Goal: Use online tool/utility: Utilize a website feature to perform a specific function

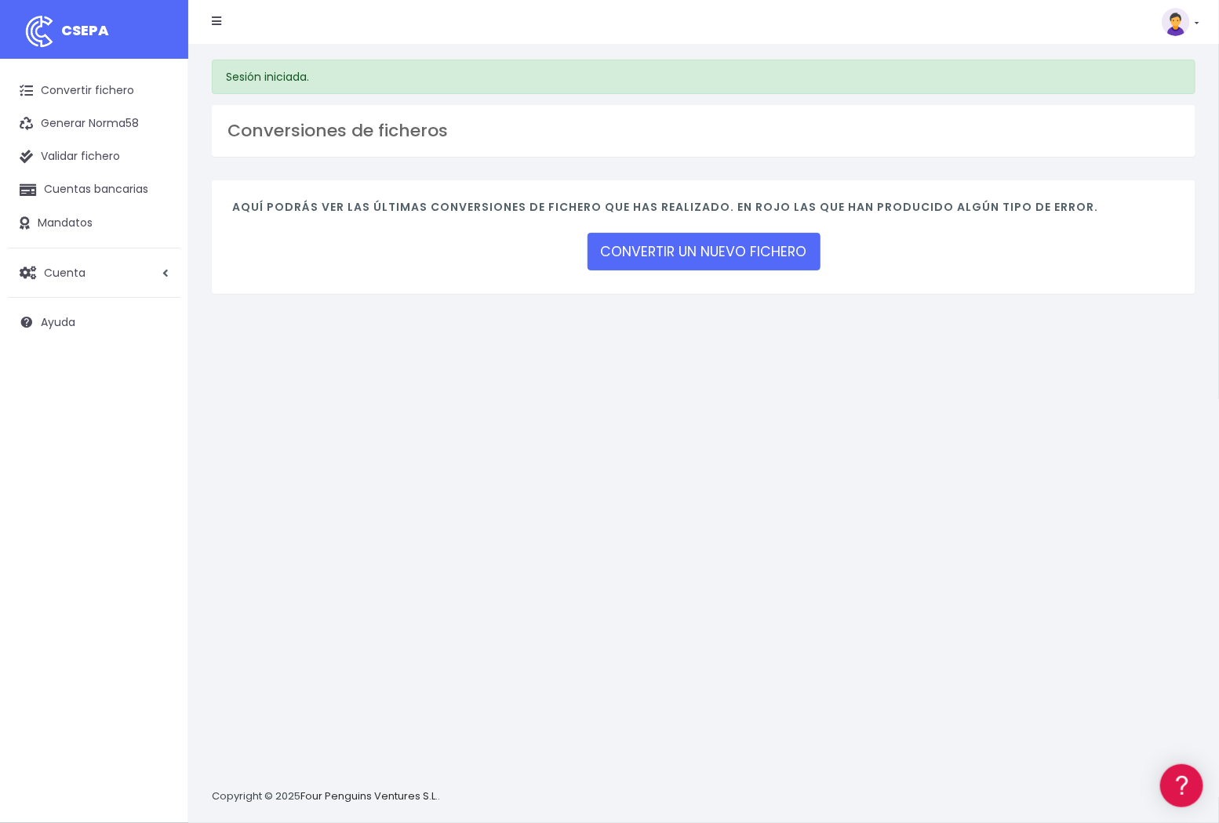
click at [73, 71] on div "Convertir fichero Generar Norma58 Validar fichero Cuentas bancarias Mandatos Cu…" at bounding box center [94, 203] width 188 height 288
click at [727, 253] on link "CONVERTIR UN NUEVO FICHERO" at bounding box center [703, 252] width 233 height 38
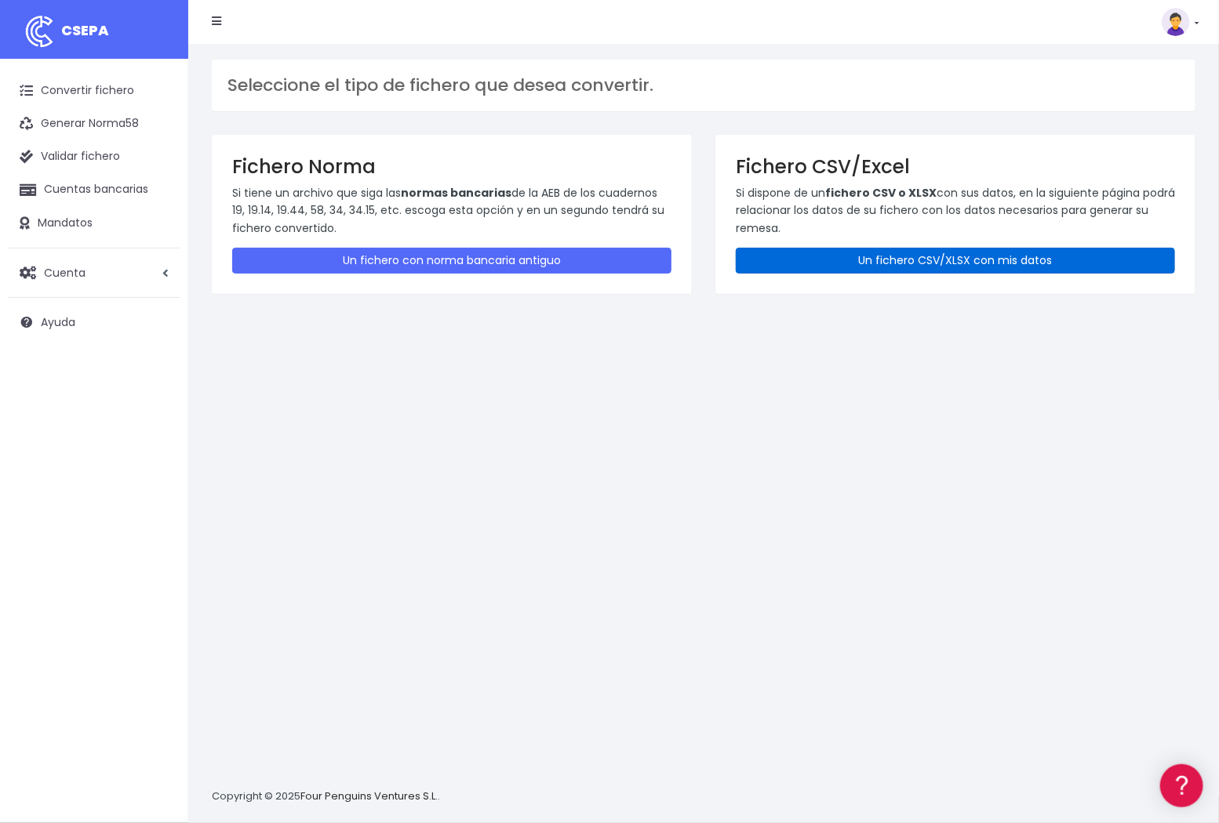
click at [911, 260] on link "Un fichero CSV/XLSX con mis datos" at bounding box center [955, 261] width 439 height 26
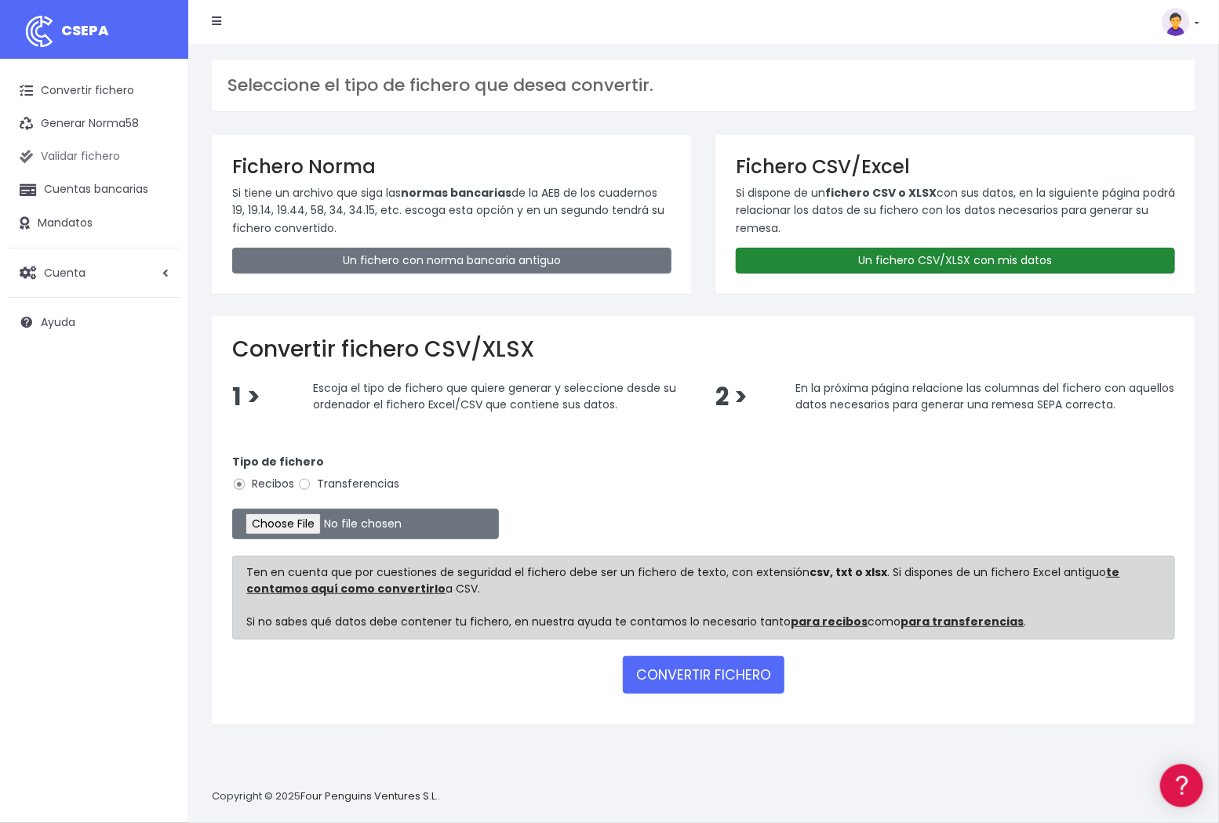
type input "C:\fakepath\DC_2025.08.14 - CCPP VARIAS - Remesa FRA 25_150.2 - Admin. Jul.25__…"
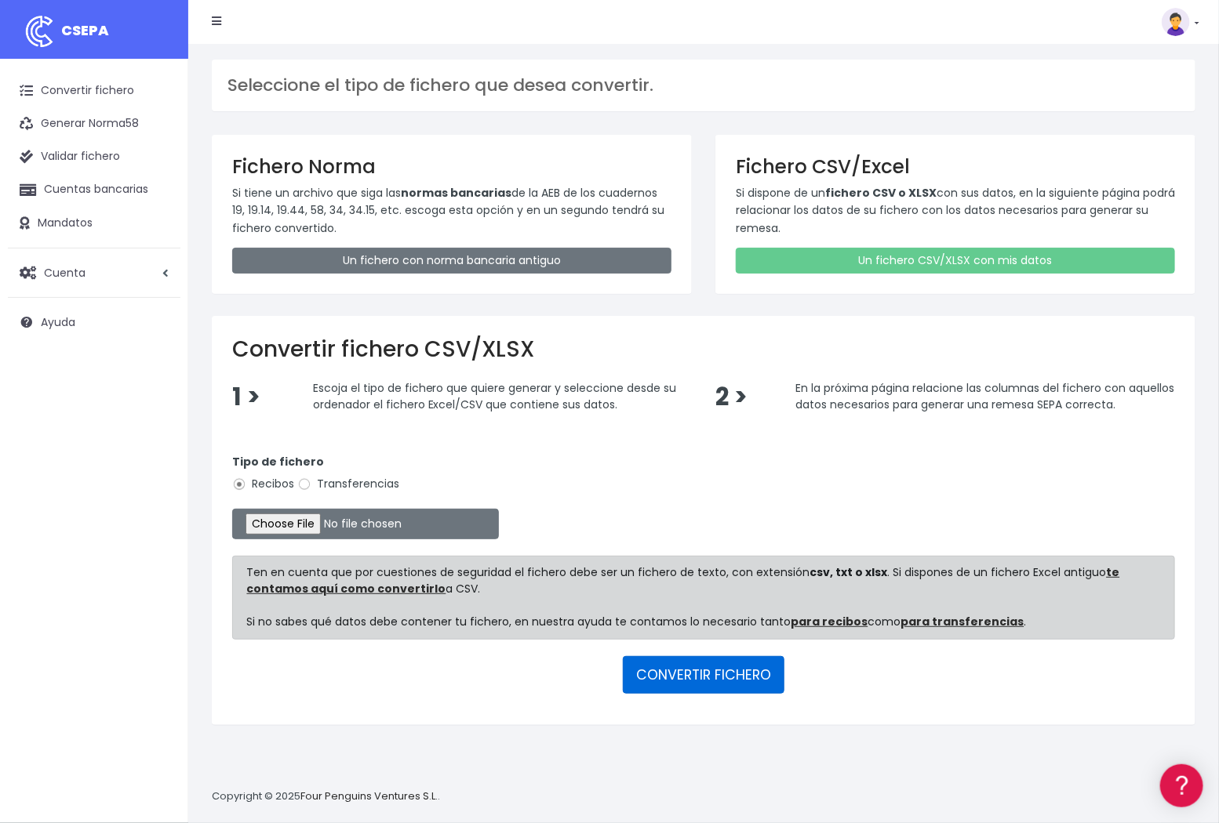
click at [714, 683] on button "CONVERTIR FICHERO" at bounding box center [704, 675] width 162 height 38
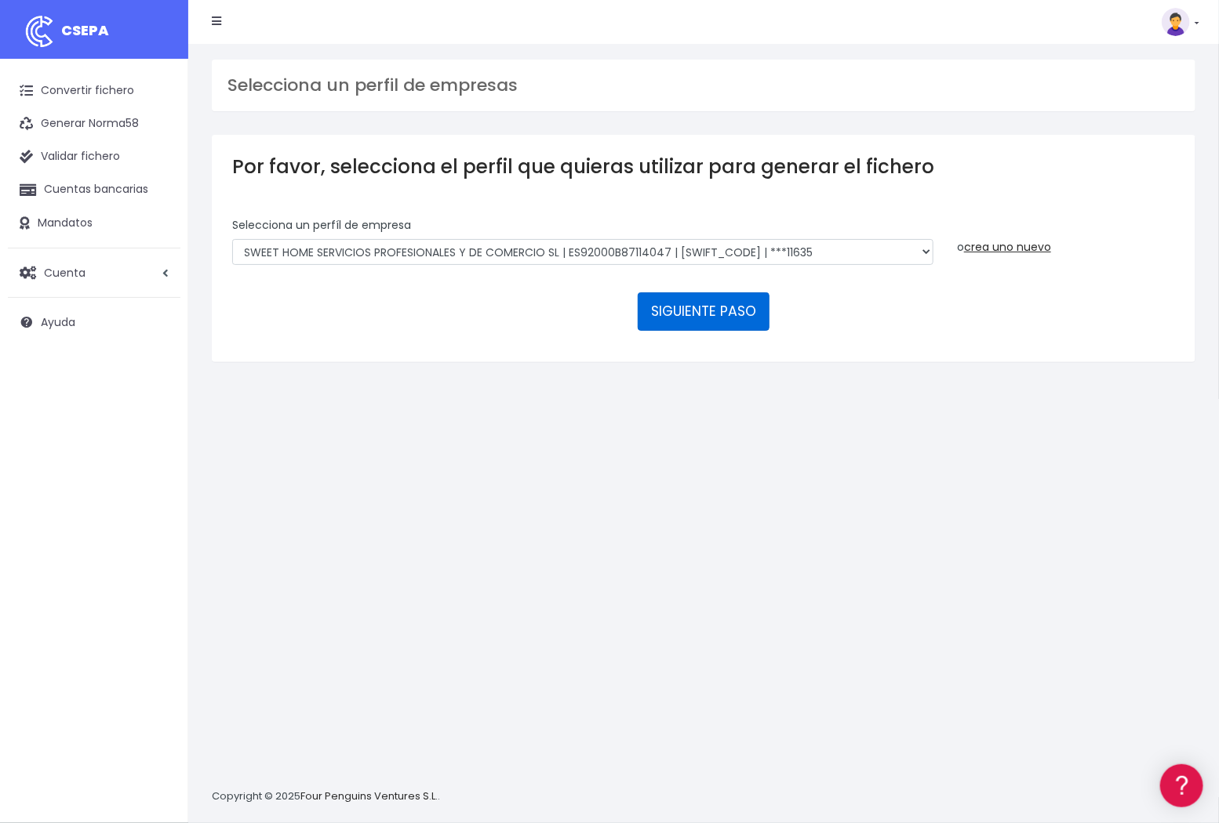
click at [707, 309] on button "SIGUIENTE PASO" at bounding box center [704, 312] width 132 height 38
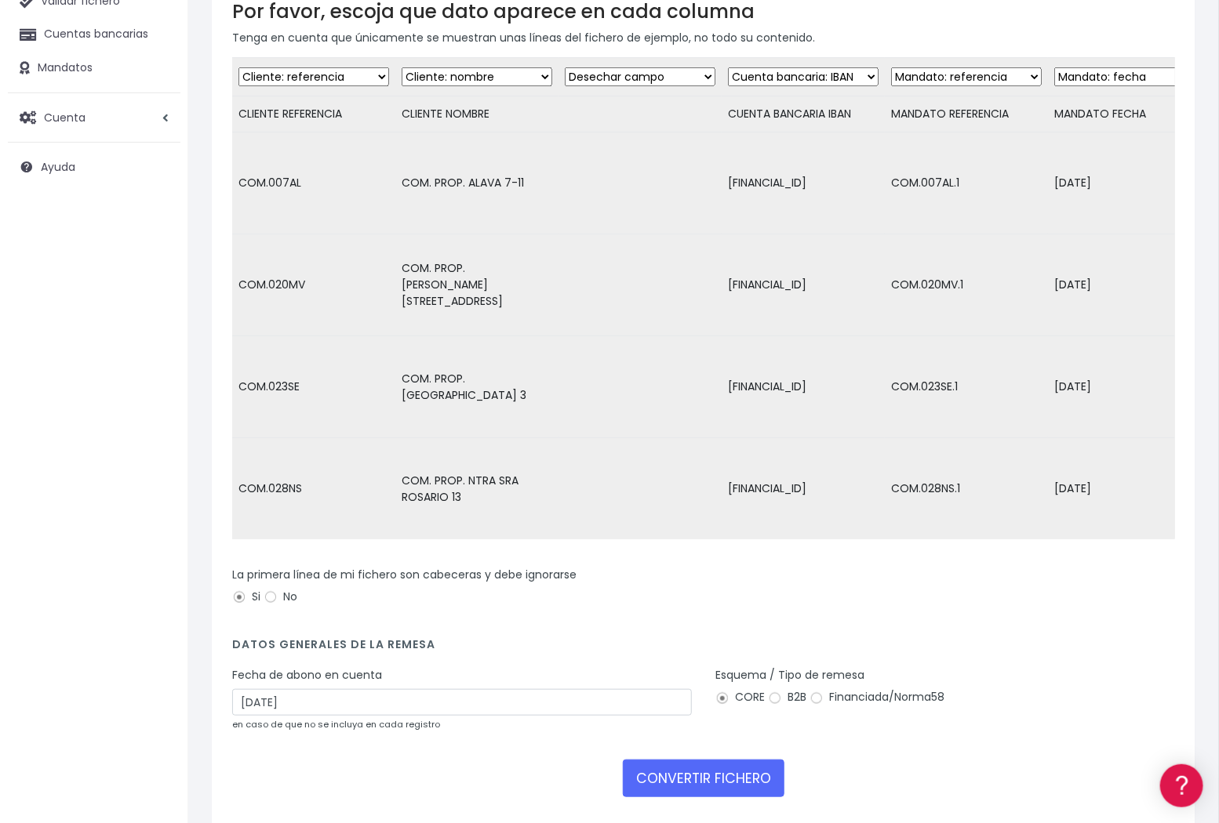
scroll to position [191, 0]
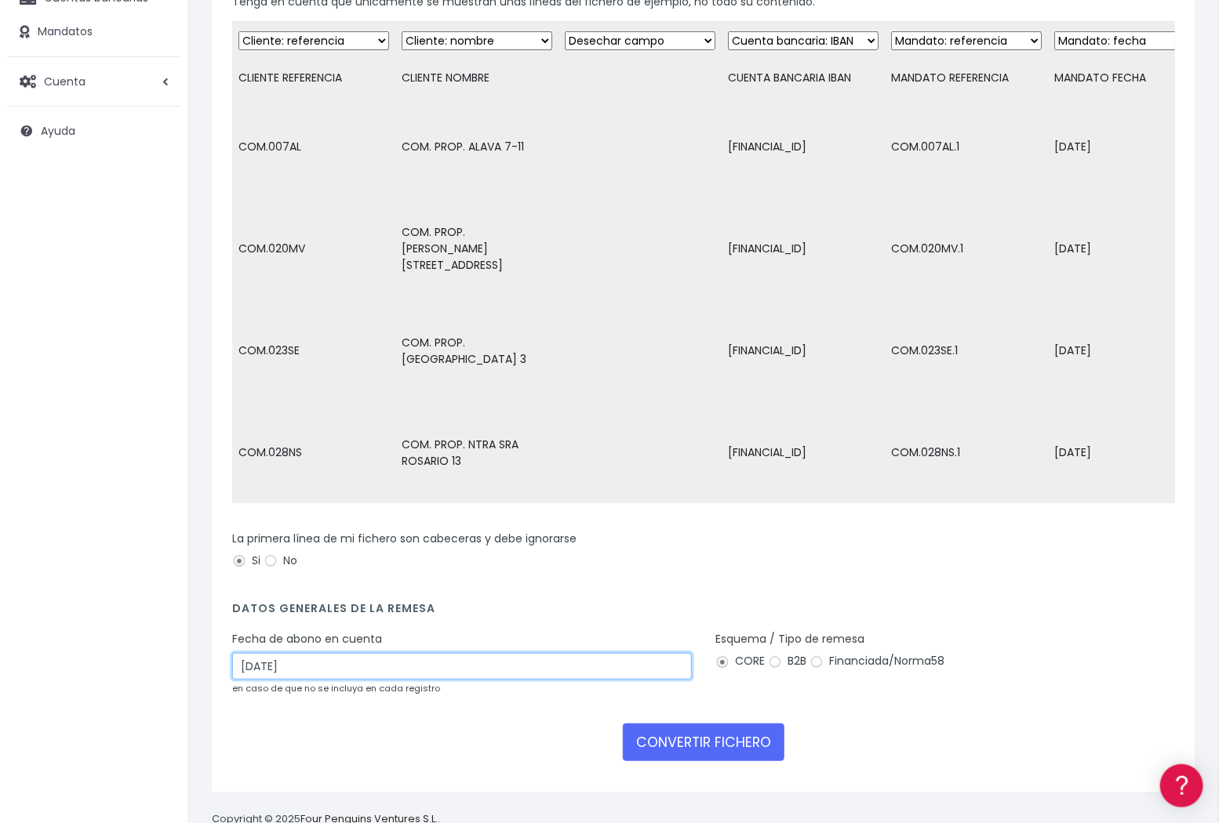
click at [336, 653] on input "16/08/2025" at bounding box center [462, 666] width 460 height 27
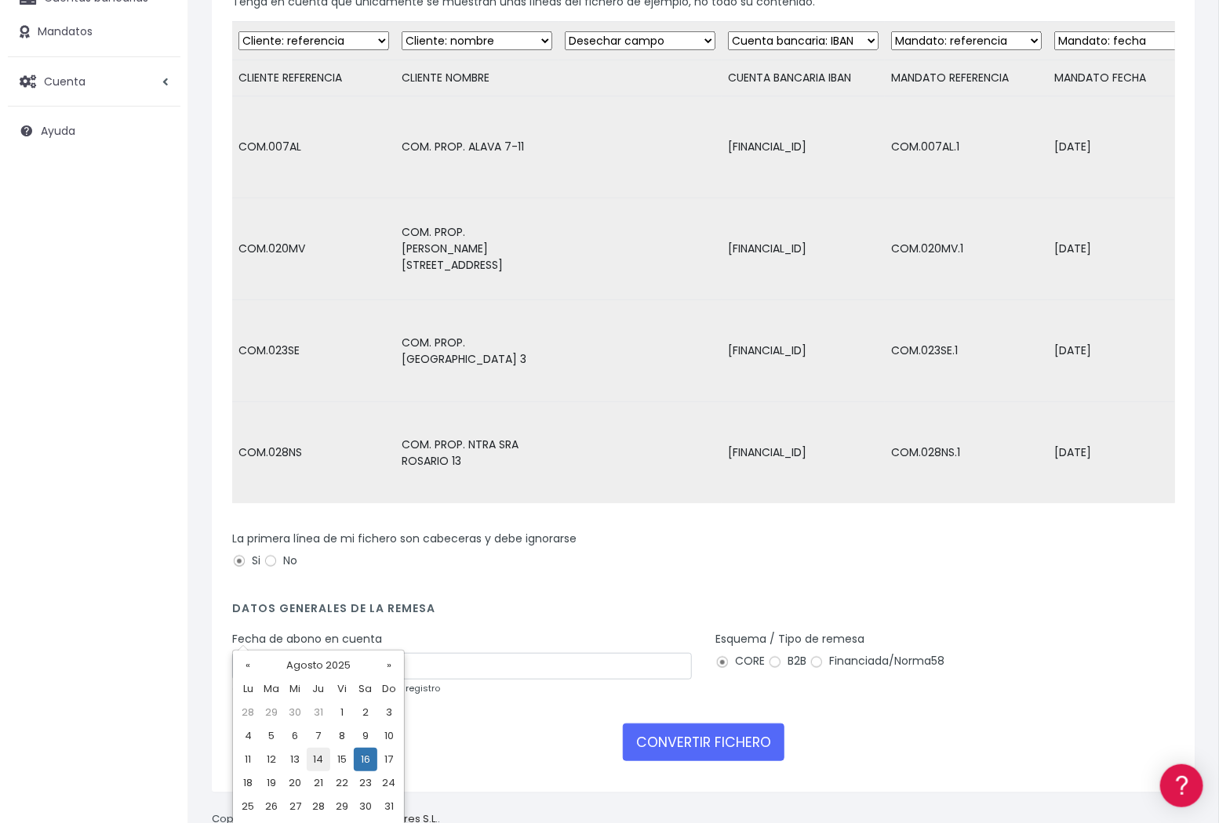
click at [315, 758] on td "14" at bounding box center [319, 760] width 24 height 24
type input "14/08/2025"
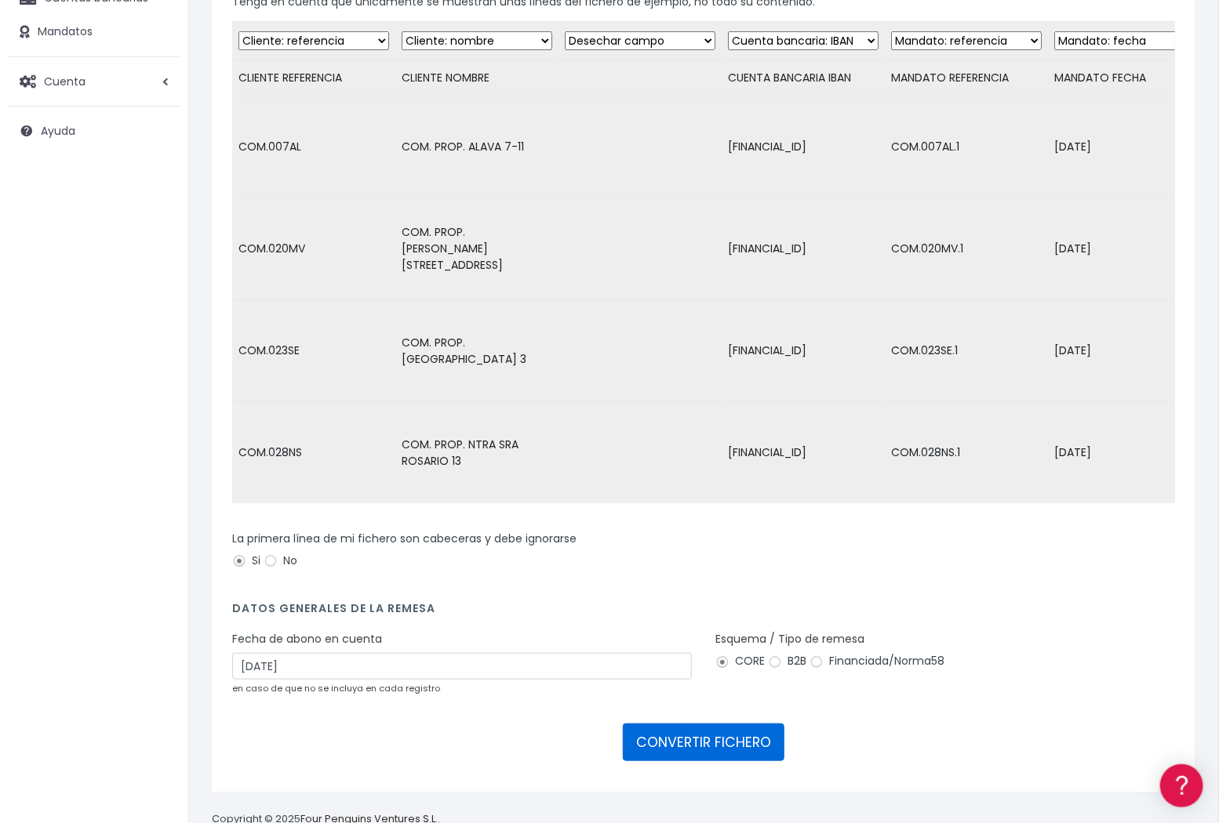
click at [671, 724] on button "CONVERTIR FICHERO" at bounding box center [704, 743] width 162 height 38
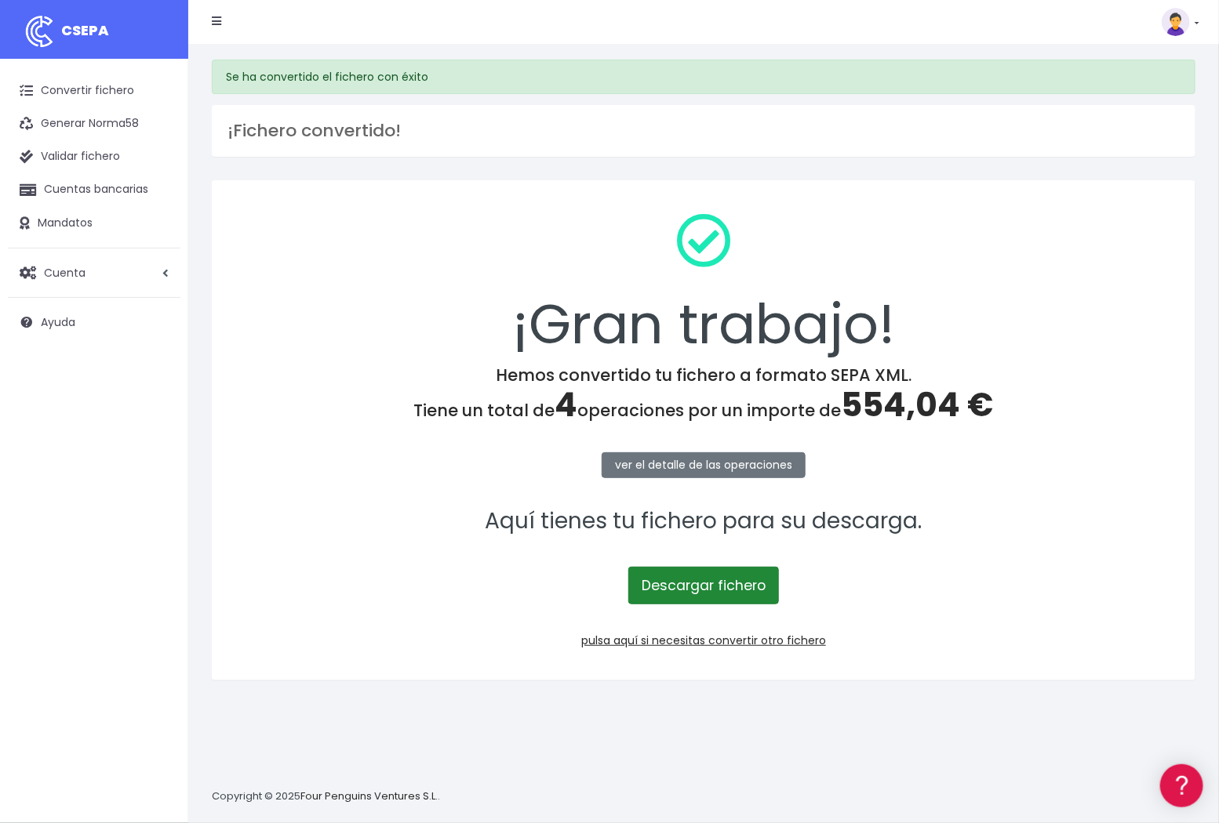
click at [689, 586] on link "Descargar fichero" at bounding box center [703, 586] width 151 height 38
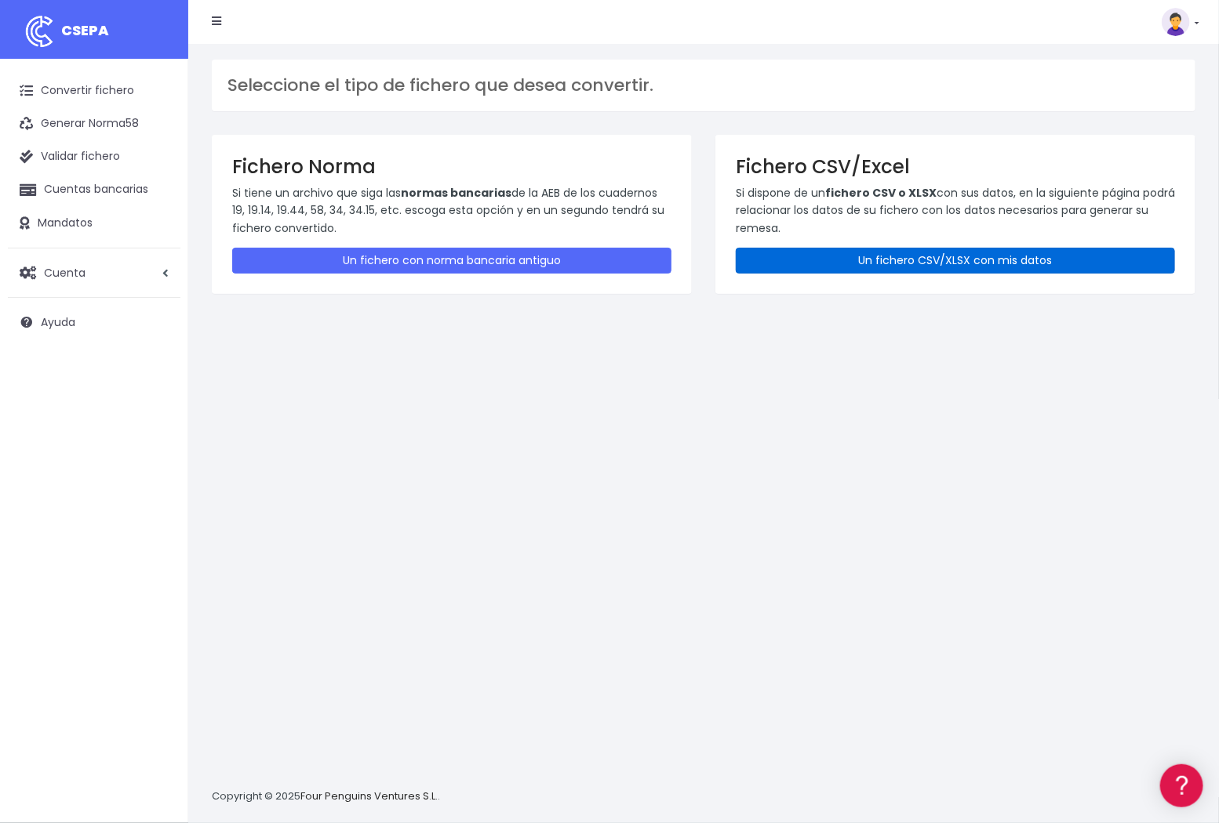
click at [887, 262] on link "Un fichero CSV/XLSX con mis datos" at bounding box center [955, 261] width 439 height 26
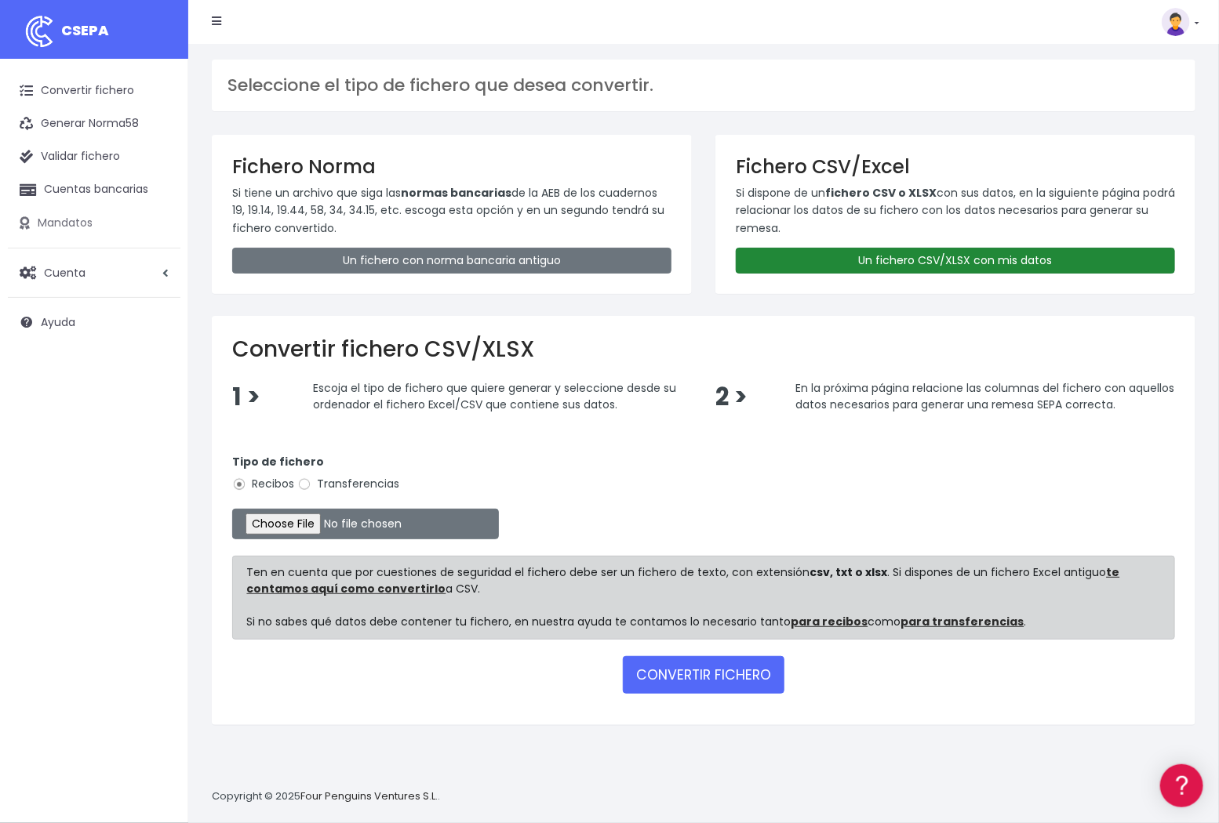
type input "C:\fakepath\DC_jul.25__554,04.xml"
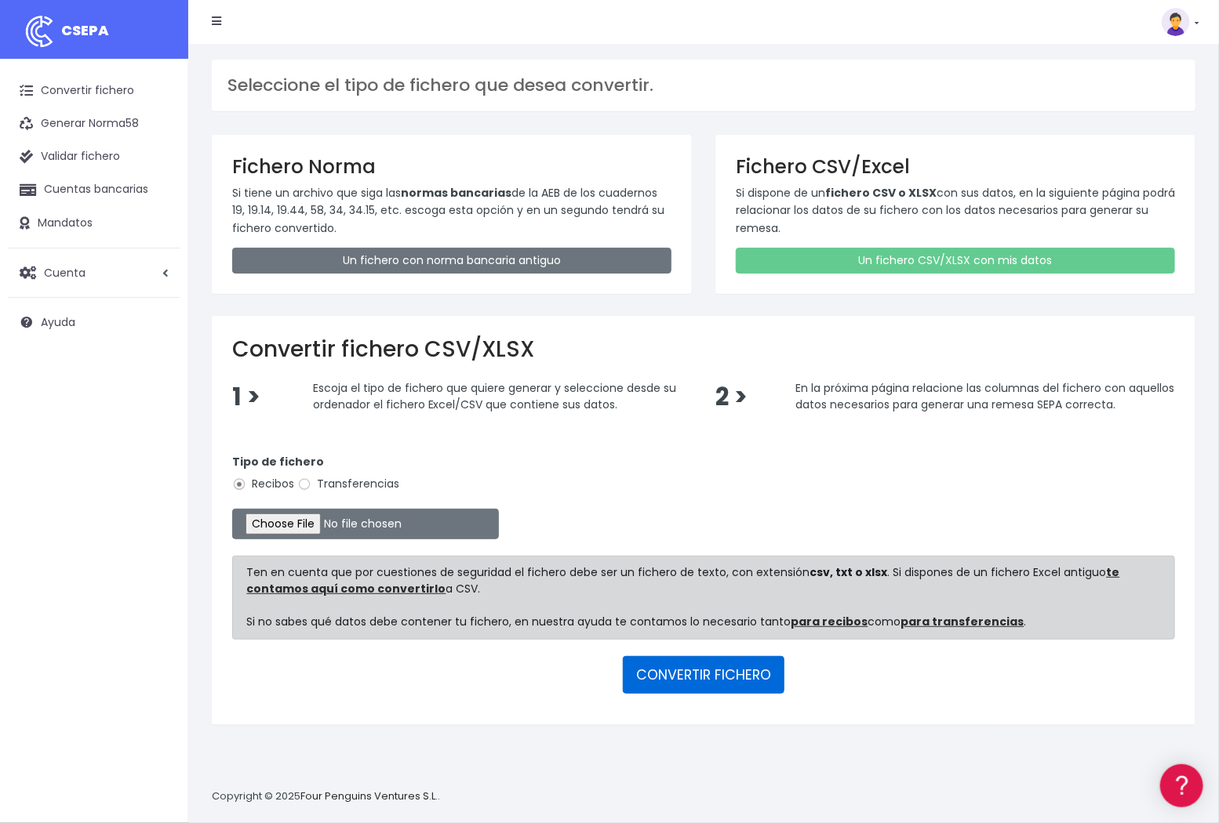
click at [706, 686] on button "CONVERTIR FICHERO" at bounding box center [704, 675] width 162 height 38
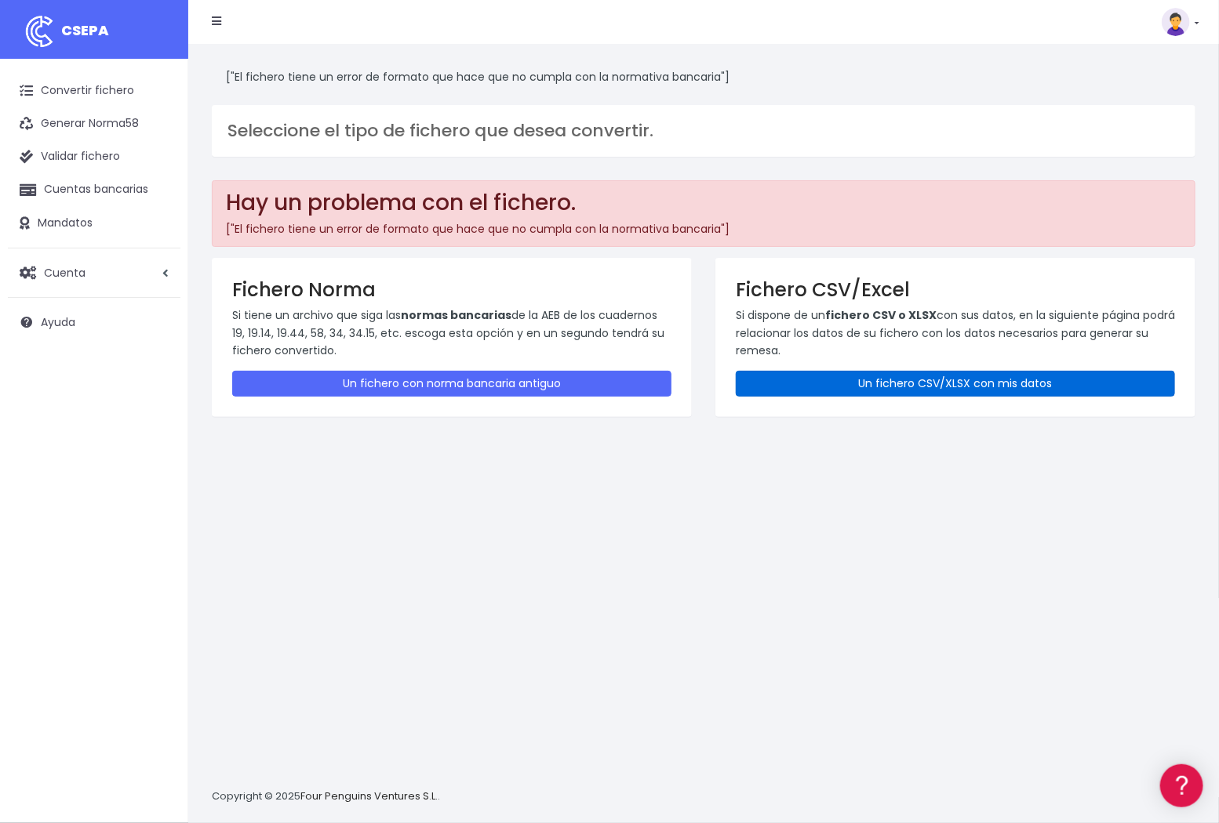
click at [887, 381] on link "Un fichero CSV/XLSX con mis datos" at bounding box center [955, 384] width 439 height 26
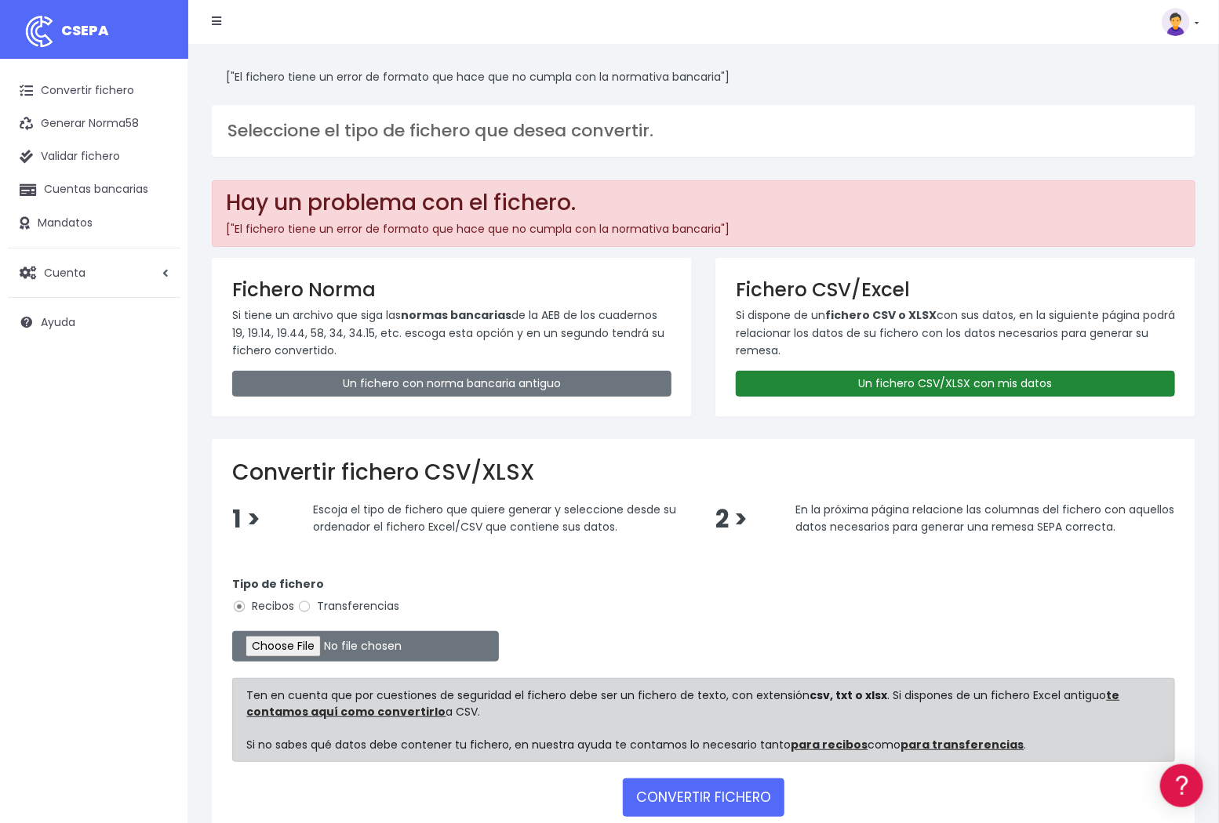
type input "C:\fakepath\DC_2025.08.14 - CCPP VARIAS - Remesa FRA 25_150.2 - Admin. Jul.25__…"
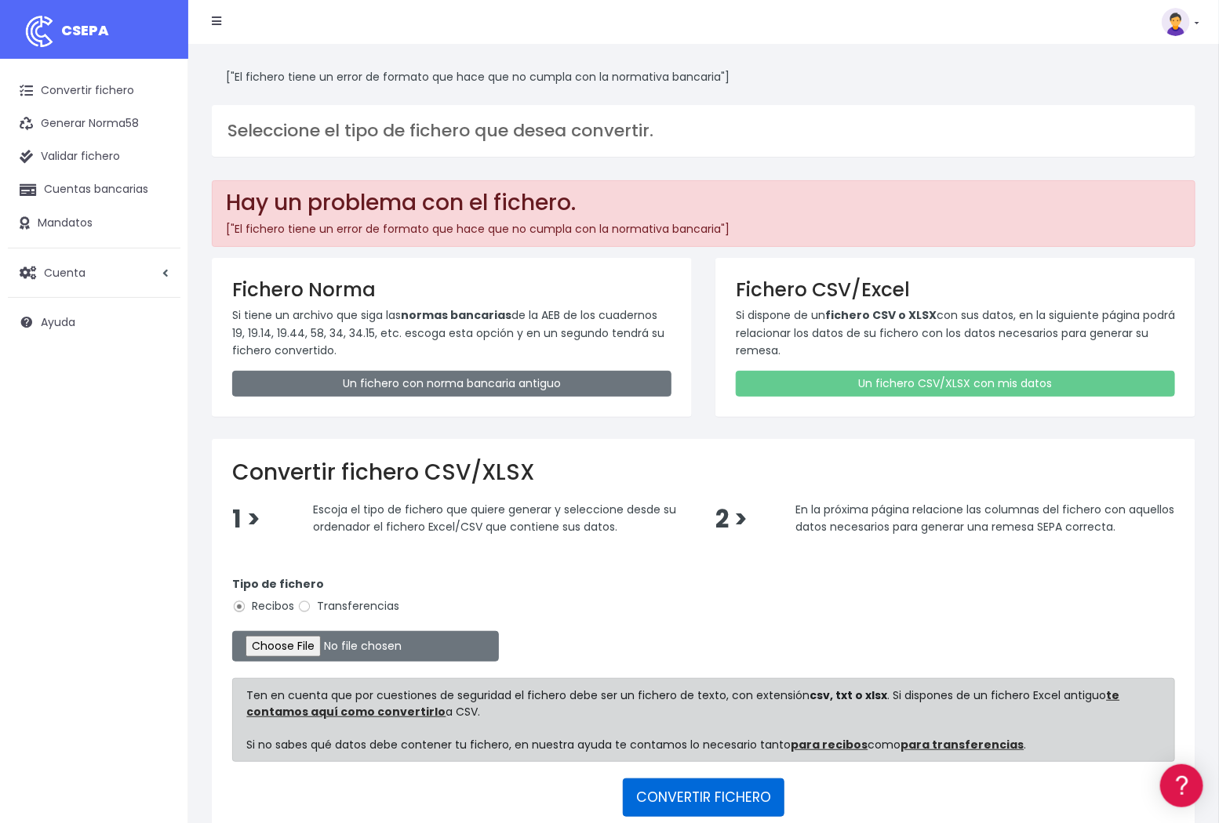
click at [663, 787] on button "CONVERTIR FICHERO" at bounding box center [704, 798] width 162 height 38
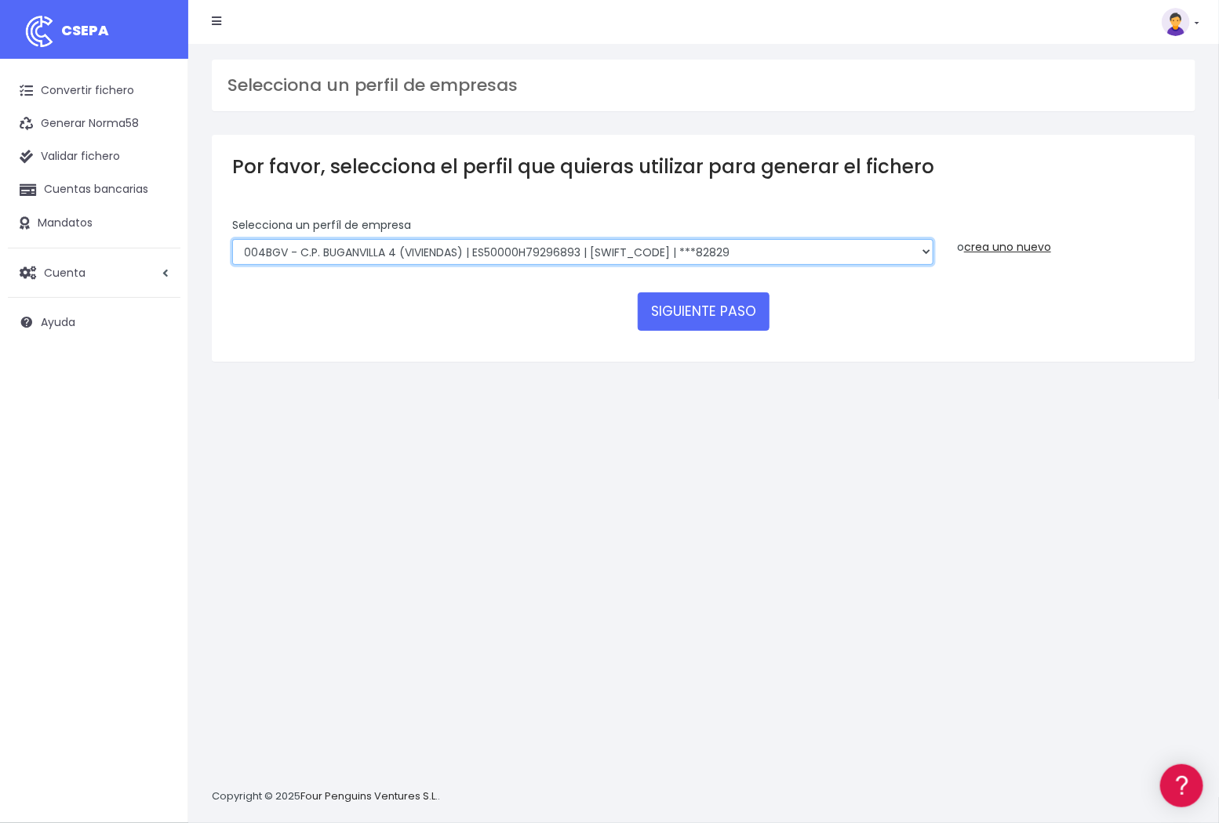
click at [392, 245] on select "004BGV - C.P. BUGANVILLA 4 (VIVIENDAS) | ES50000H79296893 | BSABESBBXXX | ***82…" at bounding box center [582, 252] width 701 height 27
select select "2569"
click at [232, 239] on select "004BGV - C.P. BUGANVILLA 4 (VIVIENDAS) | ES50000H79296893 | BSABESBBXXX | ***82…" at bounding box center [582, 252] width 701 height 27
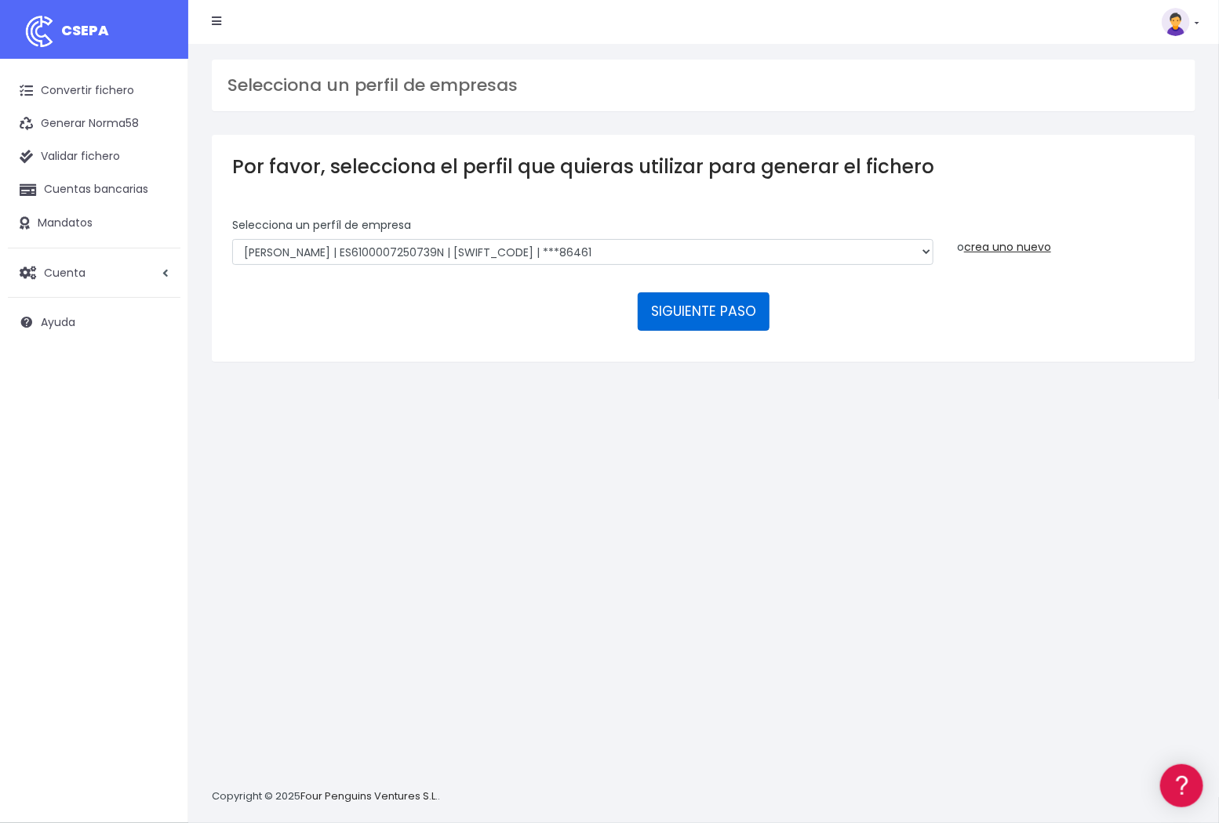
click at [699, 322] on button "SIGUIENTE PASO" at bounding box center [704, 312] width 132 height 38
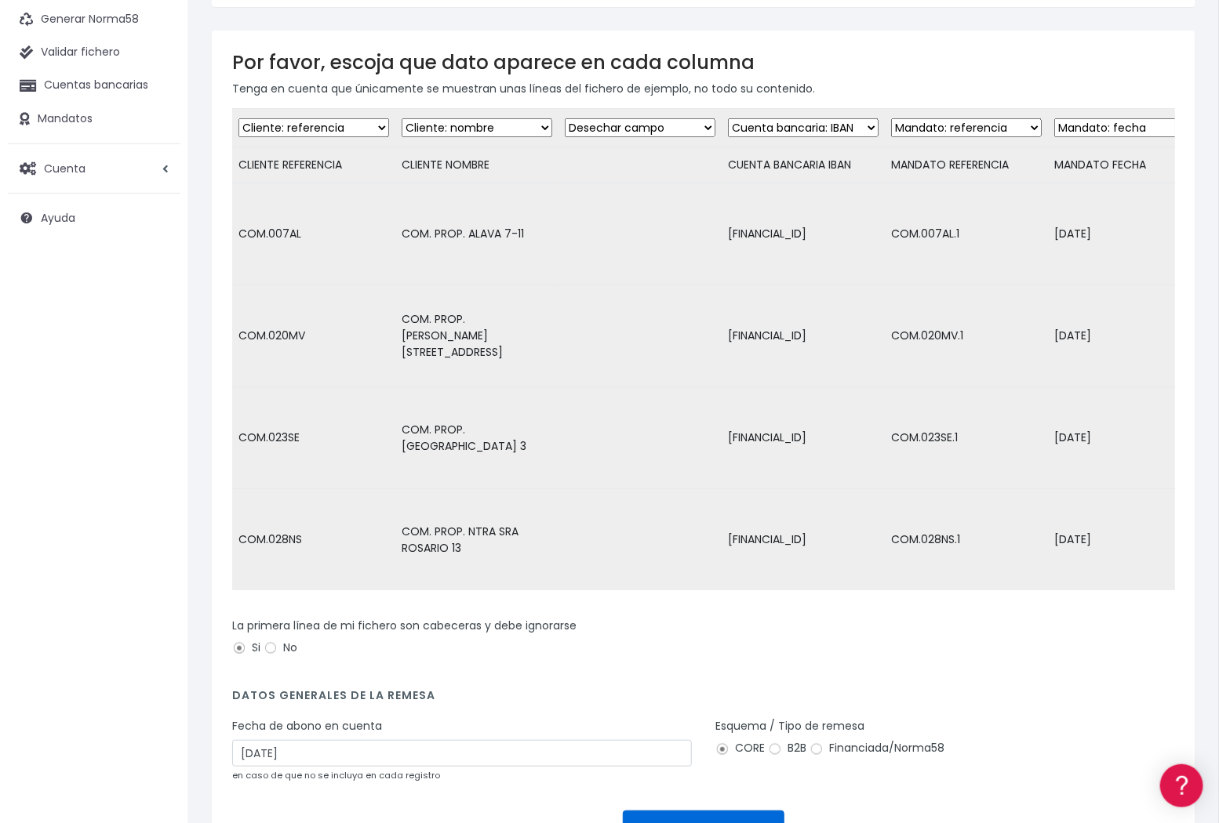
click at [743, 811] on button "CONVERTIR FICHERO" at bounding box center [704, 830] width 162 height 38
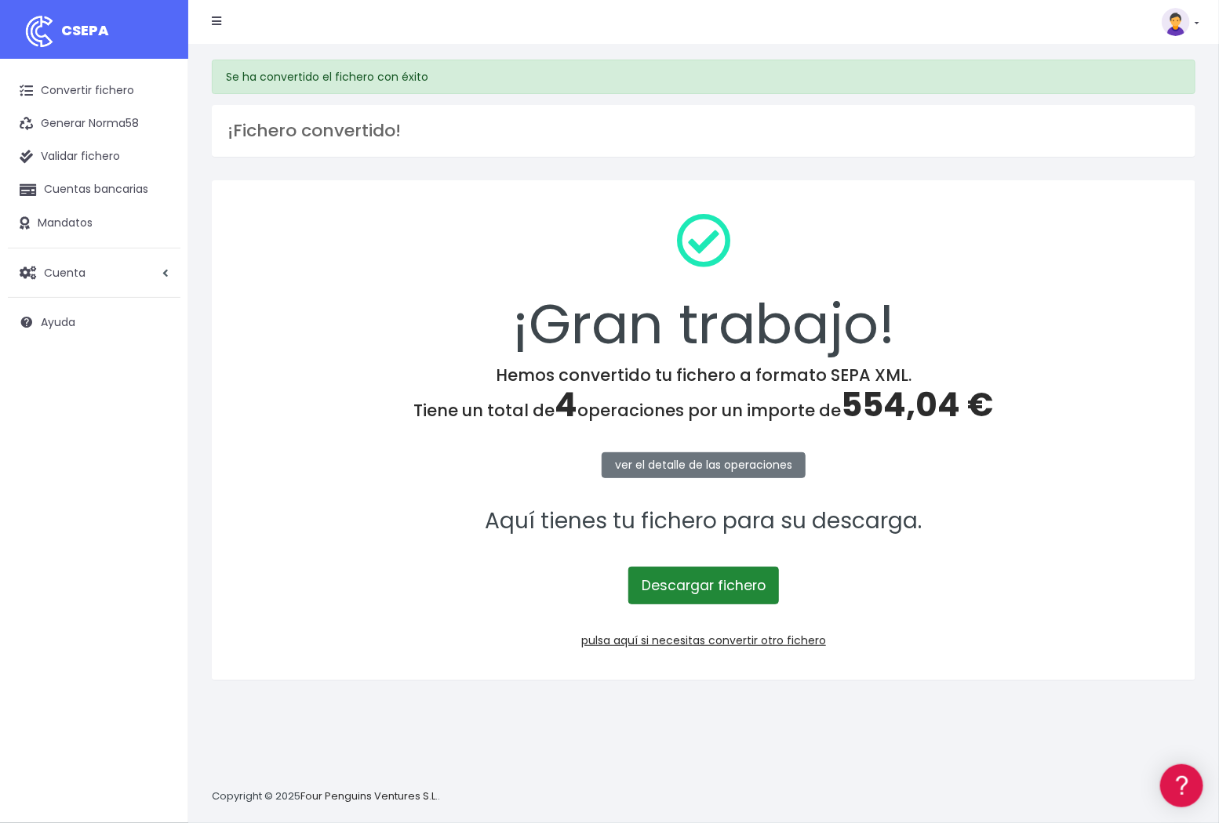
click at [706, 580] on link "Descargar fichero" at bounding box center [703, 586] width 151 height 38
click at [966, 301] on div "¡Gran trabajo!" at bounding box center [703, 283] width 943 height 165
